Goal: Navigation & Orientation: Find specific page/section

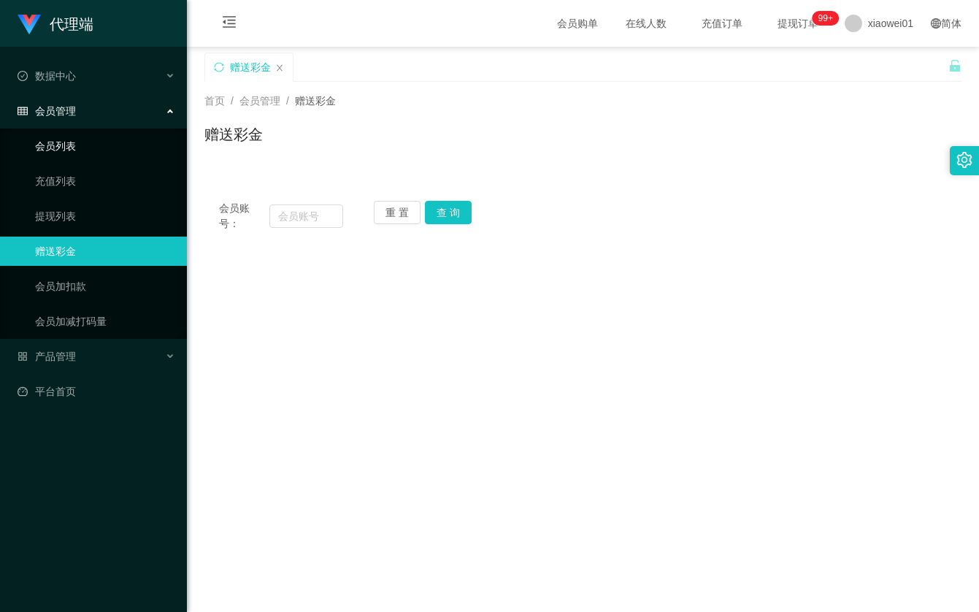
click at [35, 131] on link "会员列表" at bounding box center [105, 145] width 140 height 29
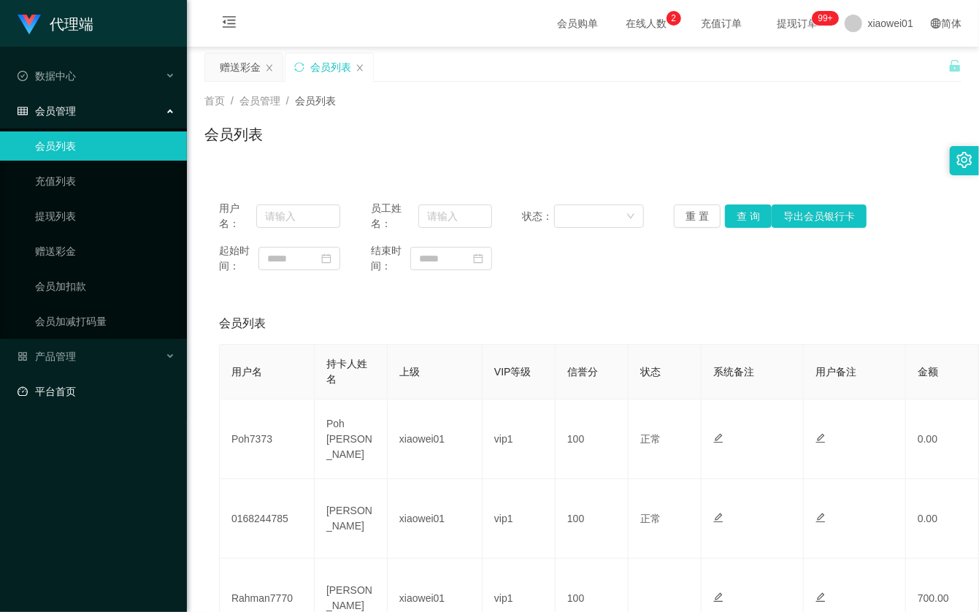
click at [74, 386] on link "平台首页" at bounding box center [97, 391] width 158 height 29
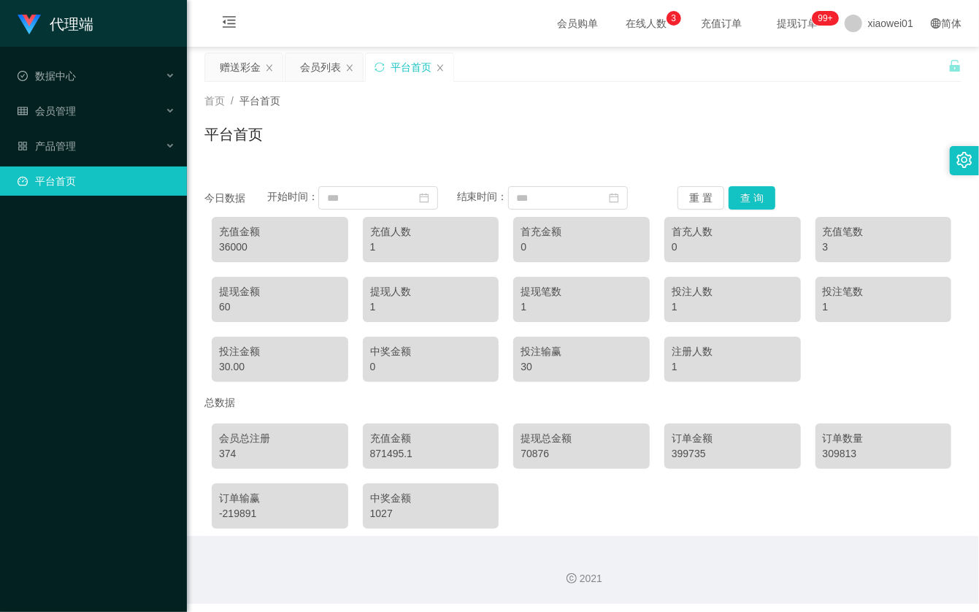
click at [839, 106] on div "首页 / 平台首页 /" at bounding box center [582, 100] width 757 height 15
click at [845, 155] on div "平台首页" at bounding box center [582, 140] width 757 height 34
